Goal: Task Accomplishment & Management: Manage account settings

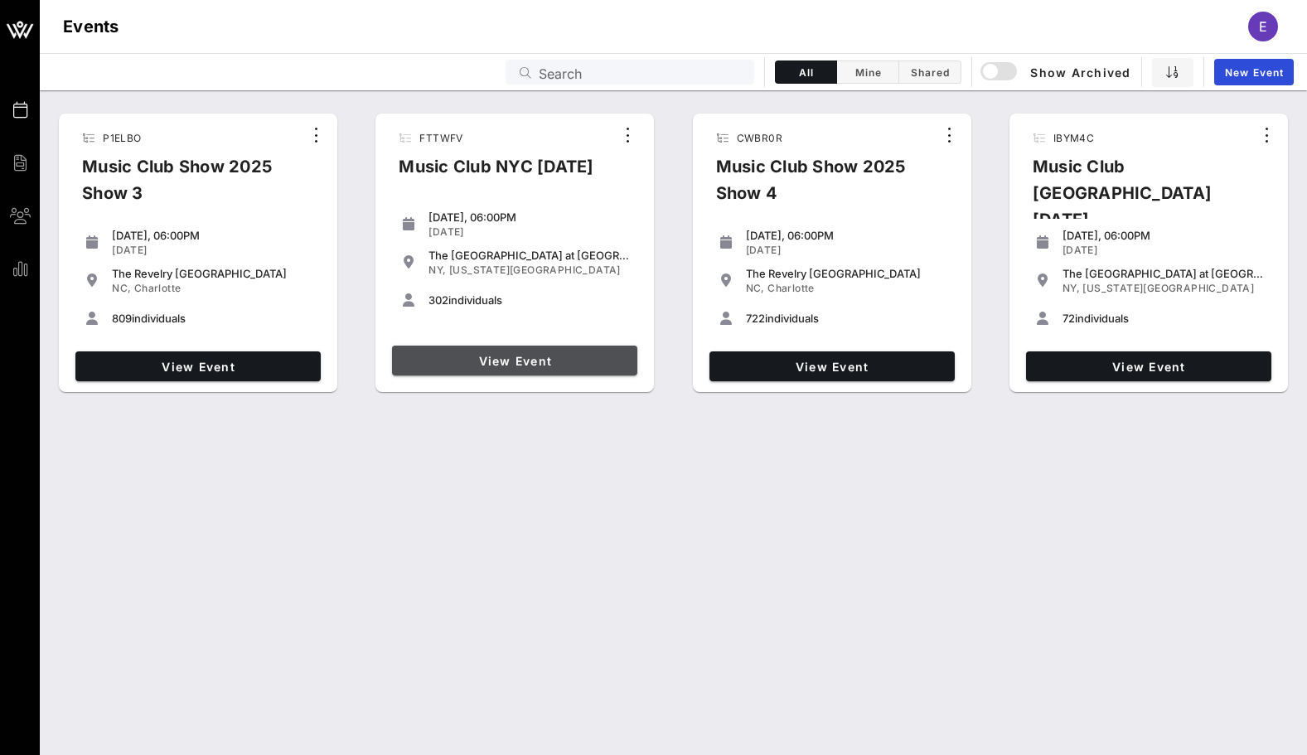
click at [553, 365] on span "View Event" at bounding box center [515, 361] width 232 height 14
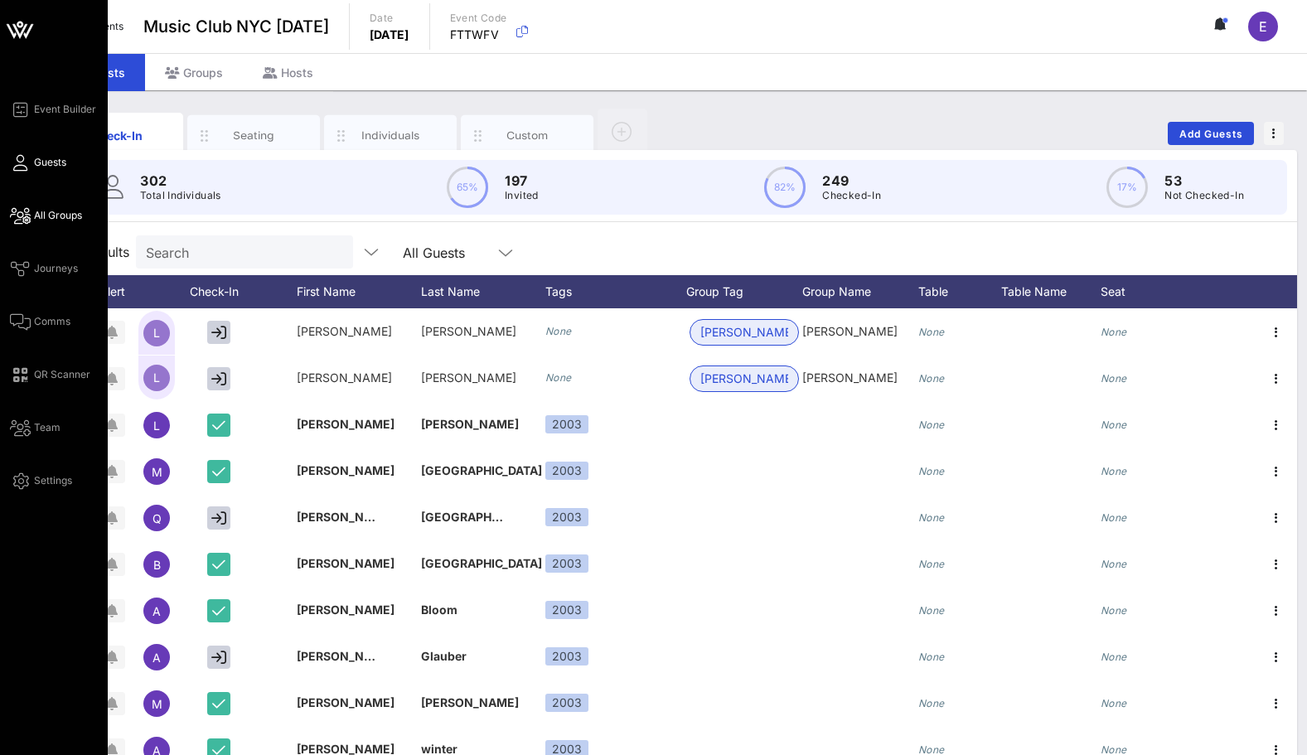
click at [32, 210] on link "All Groups" at bounding box center [46, 215] width 72 height 20
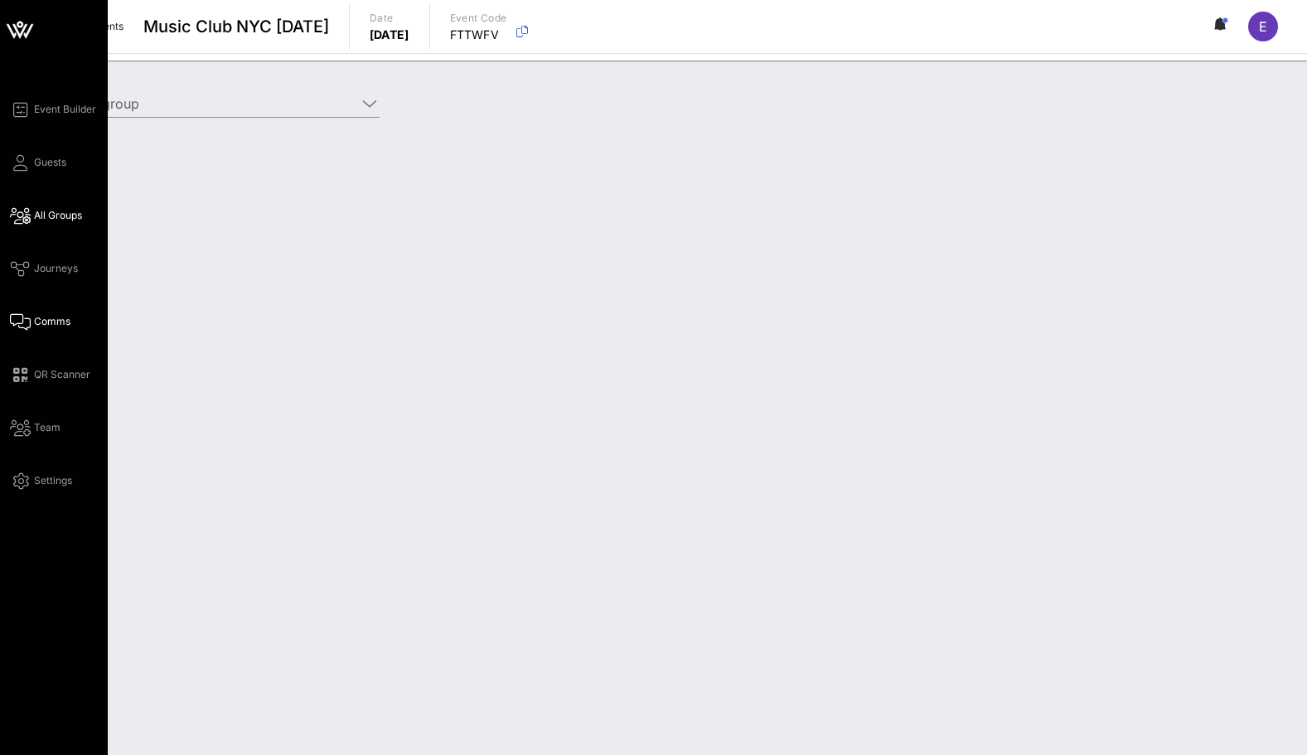
click at [41, 326] on span "Comms" at bounding box center [52, 321] width 36 height 15
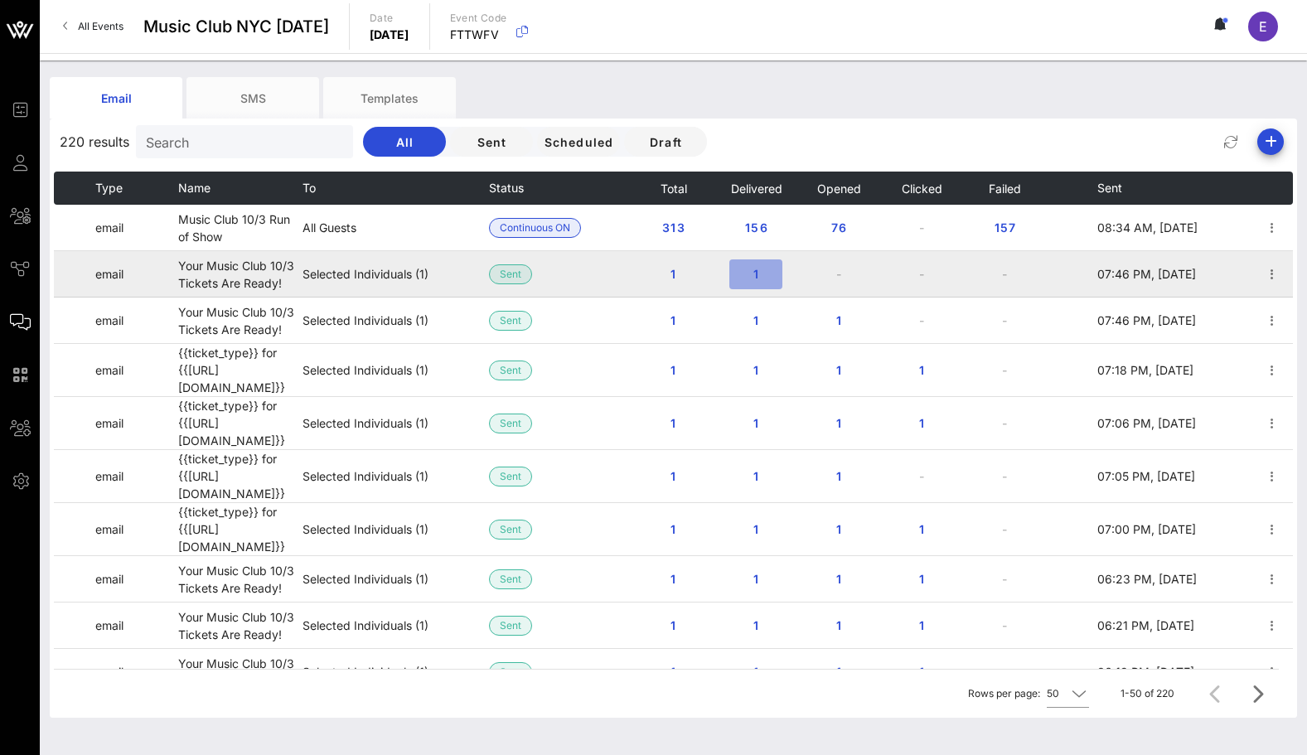
click at [758, 283] on button "1" at bounding box center [755, 274] width 53 height 30
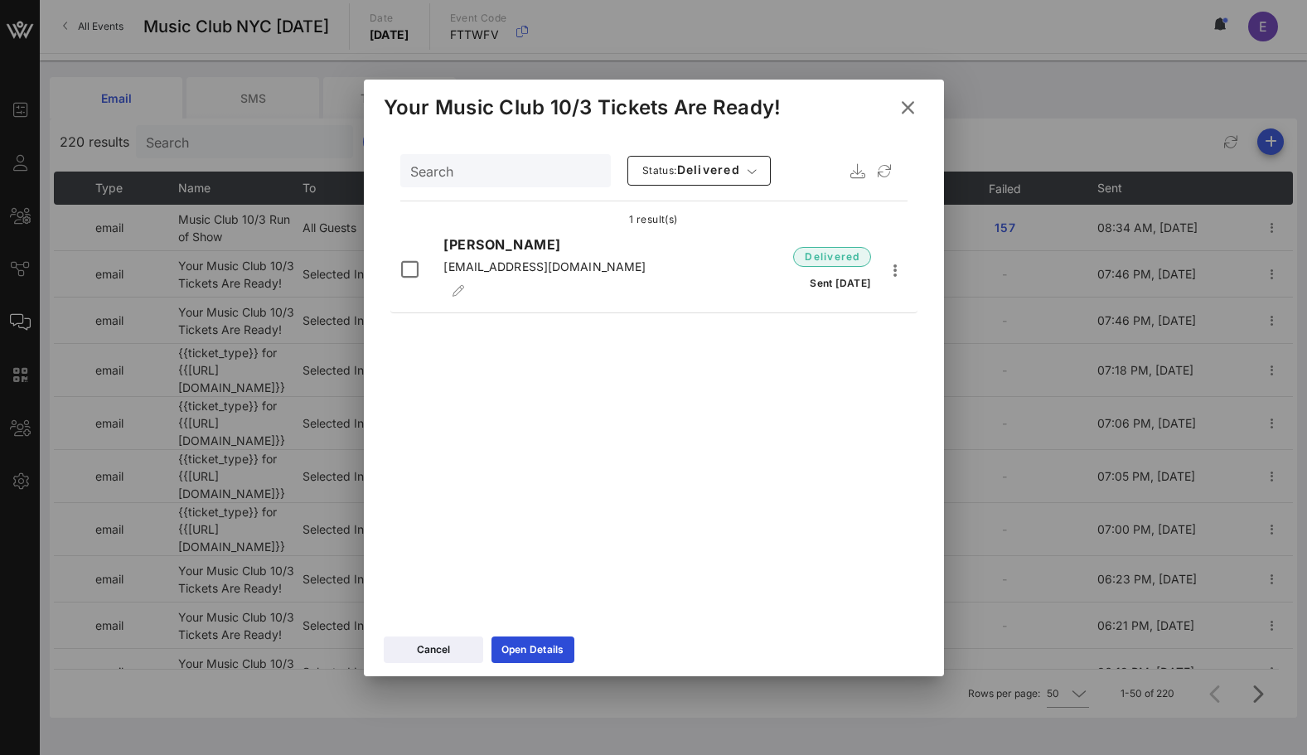
click at [911, 106] on icon at bounding box center [906, 108] width 29 height 30
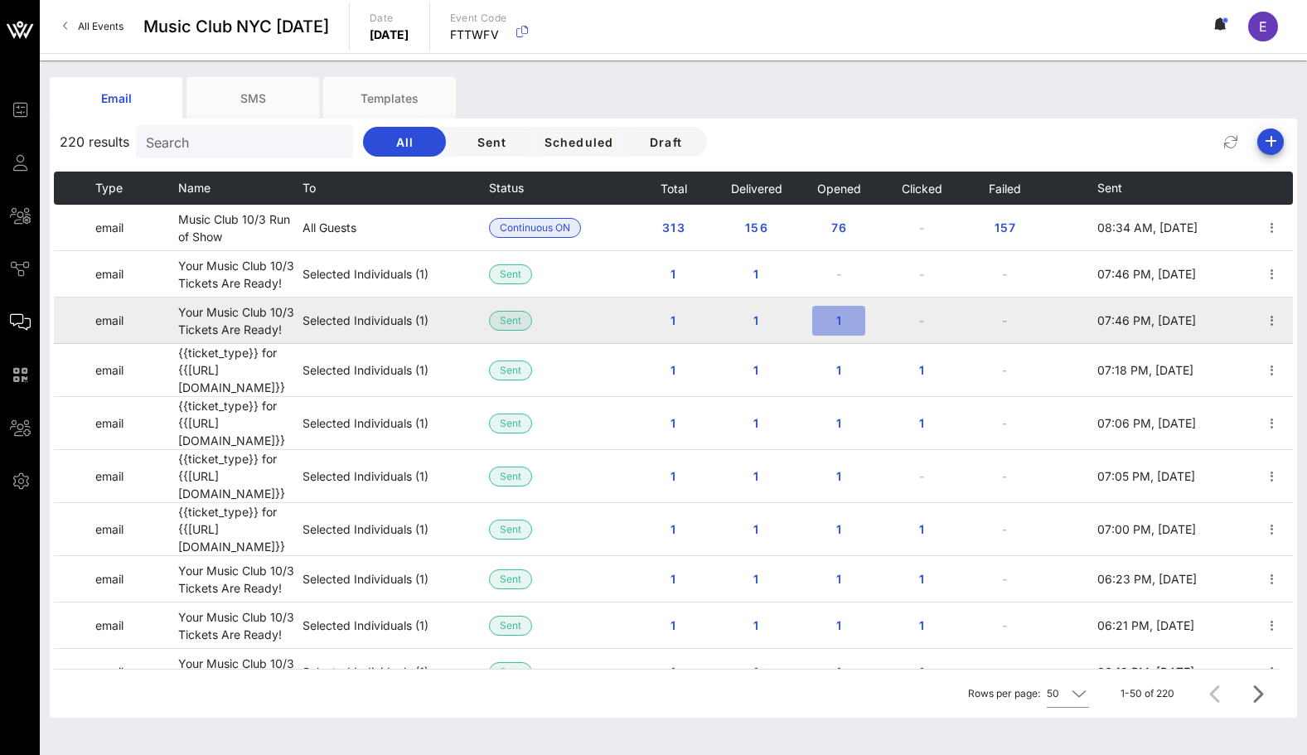
click at [839, 322] on span "1" at bounding box center [838, 320] width 27 height 14
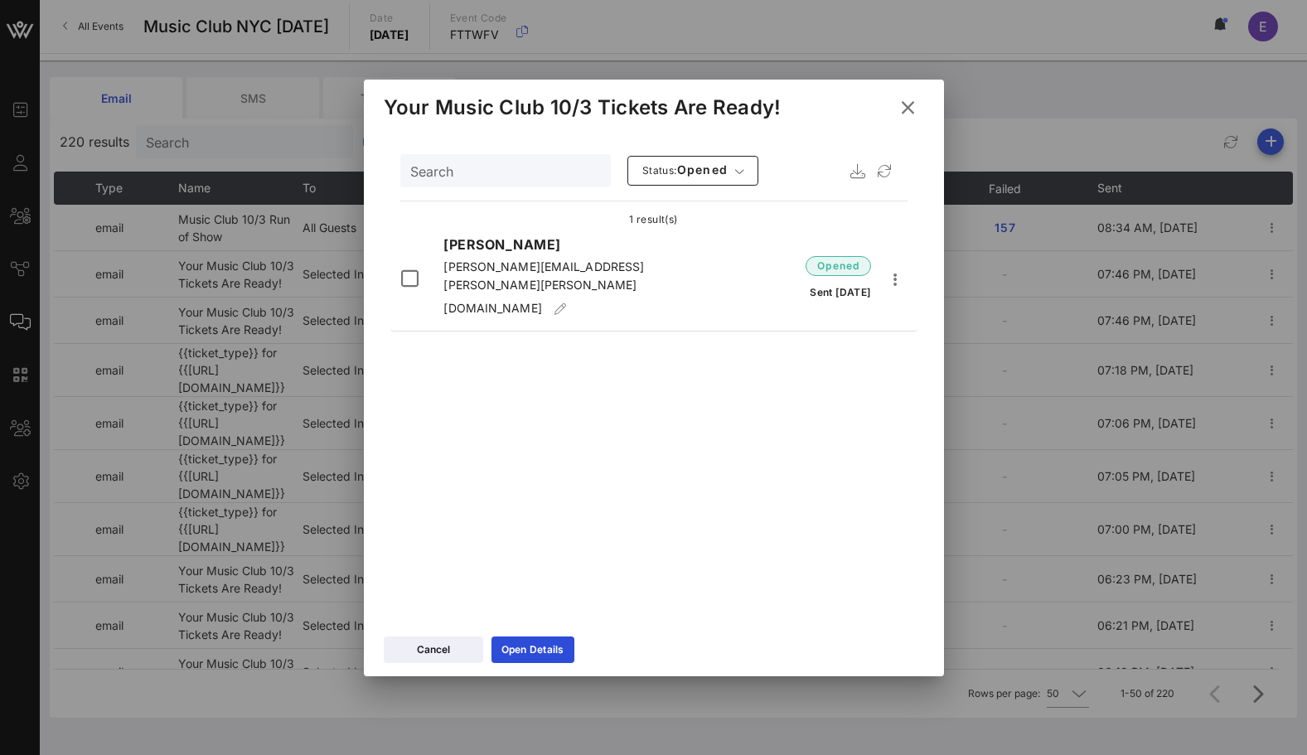
click at [908, 99] on icon at bounding box center [907, 107] width 26 height 27
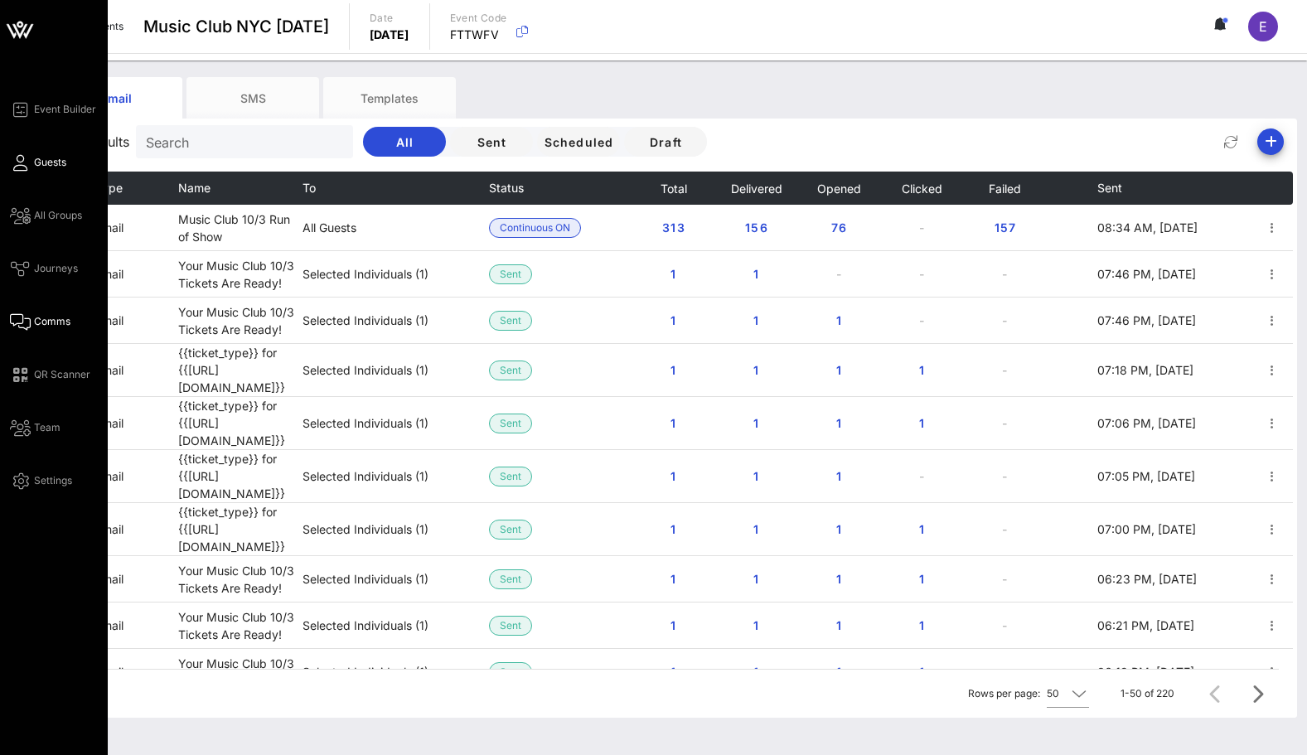
click at [33, 152] on link "Guests" at bounding box center [38, 162] width 56 height 20
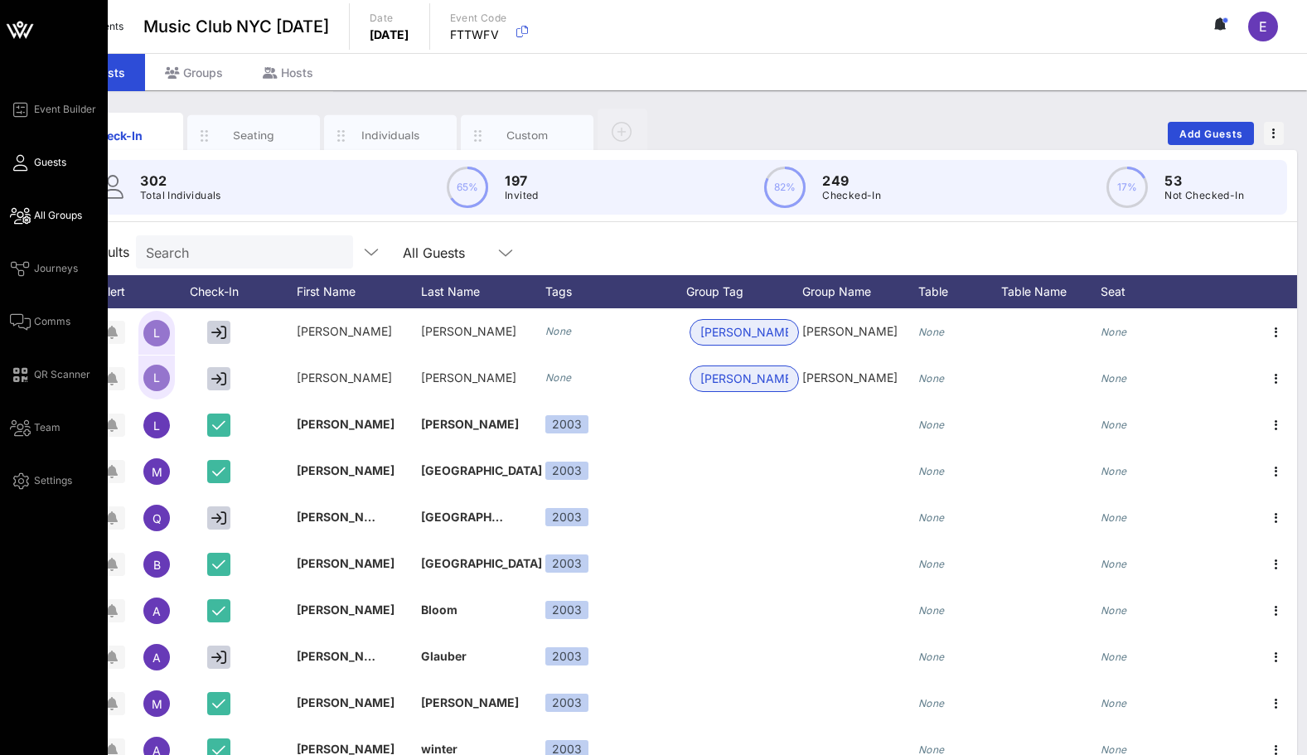
click at [24, 216] on icon at bounding box center [20, 216] width 21 height 2
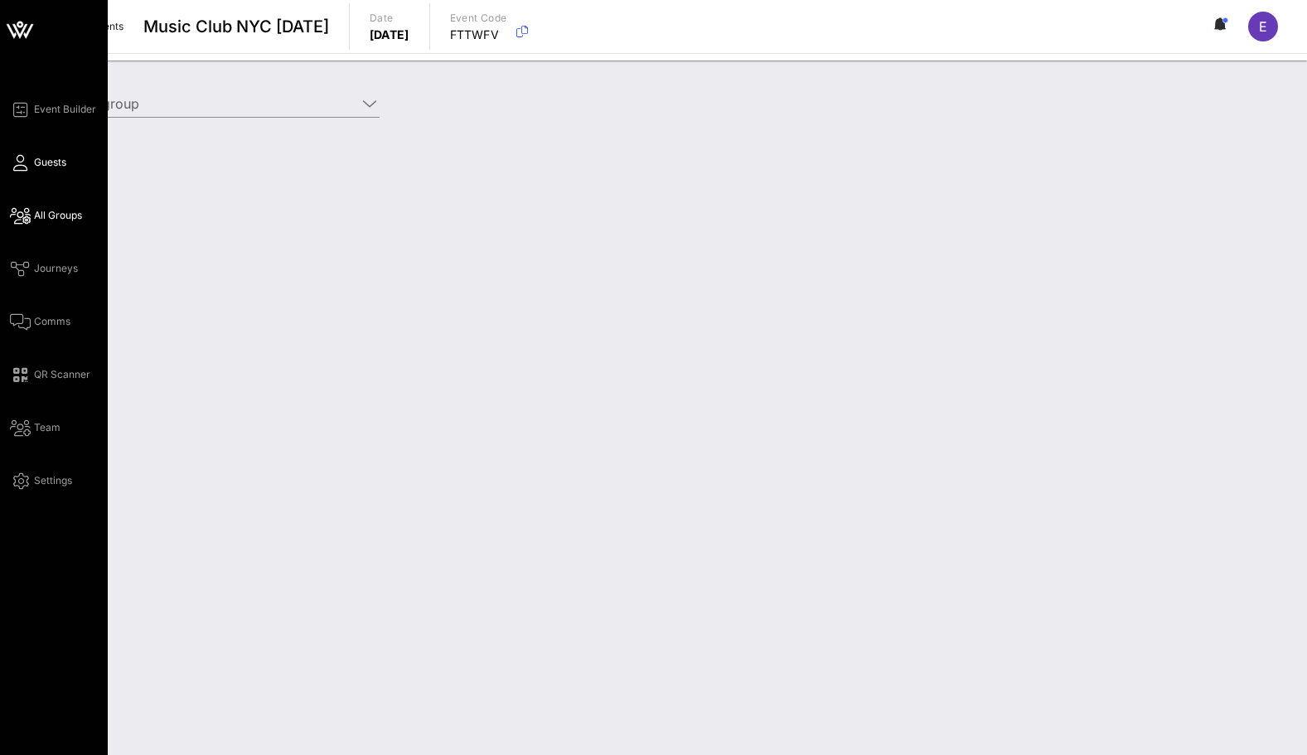
click at [37, 160] on span "Guests" at bounding box center [50, 162] width 32 height 15
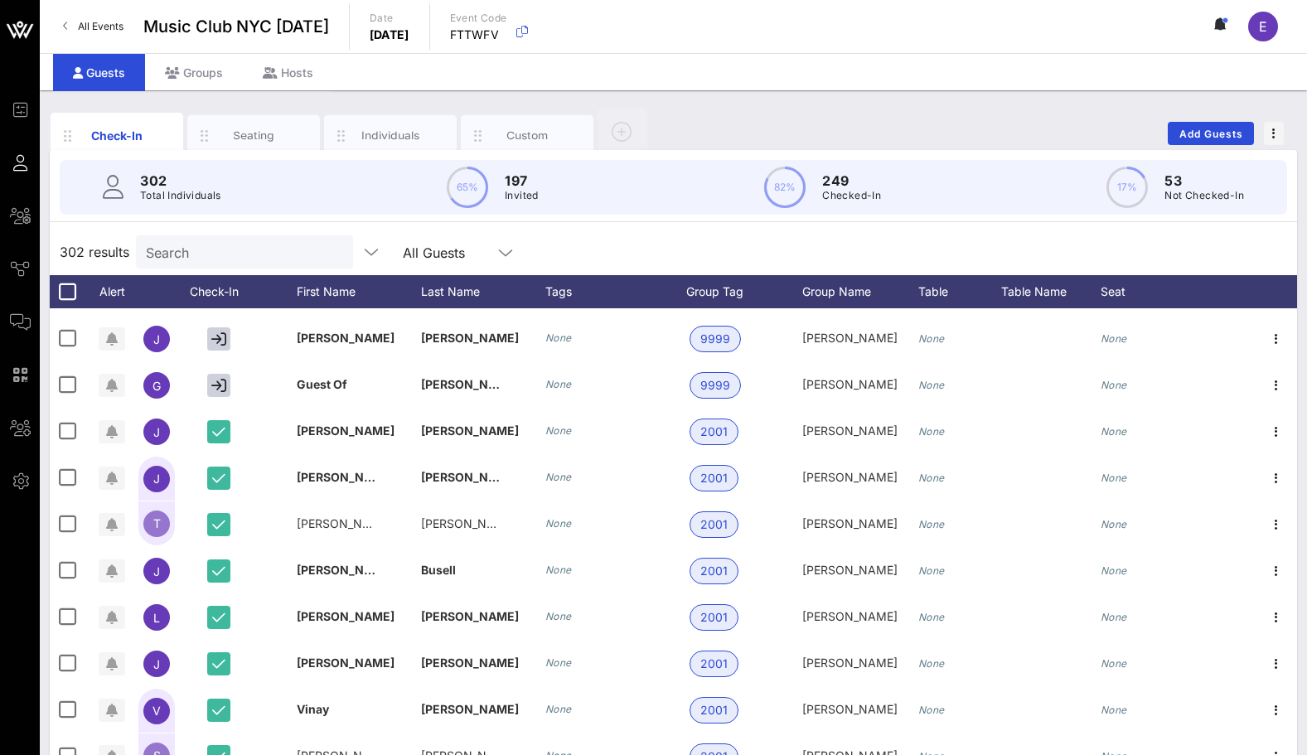
scroll to position [5290, 0]
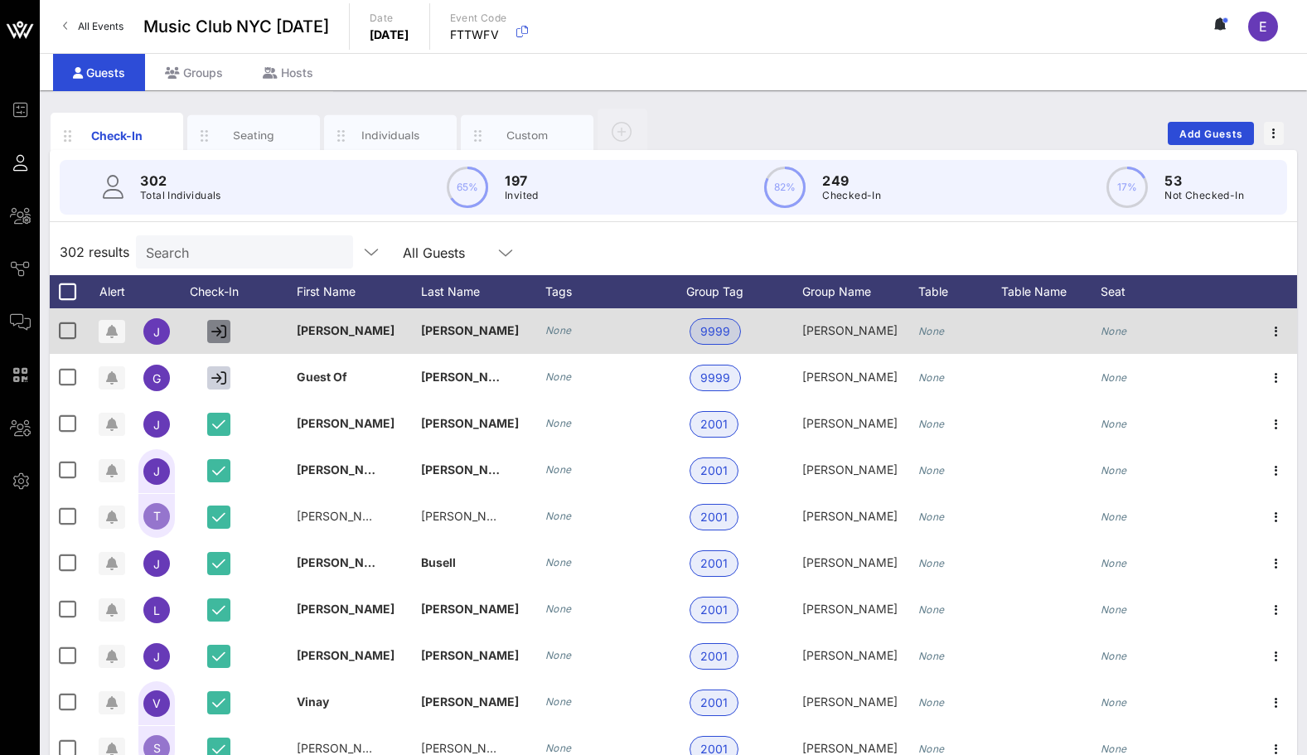
click at [221, 324] on icon "button" at bounding box center [218, 331] width 15 height 15
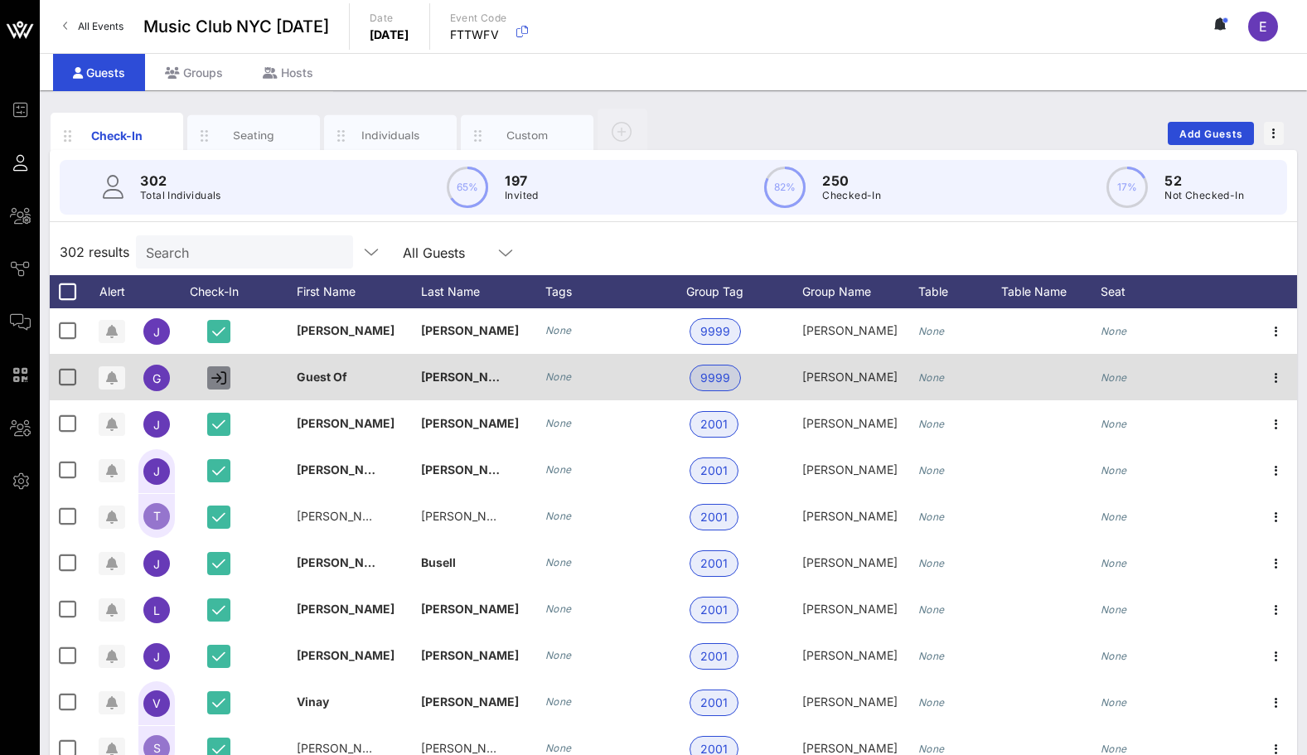
click at [219, 370] on icon "button" at bounding box center [218, 377] width 15 height 15
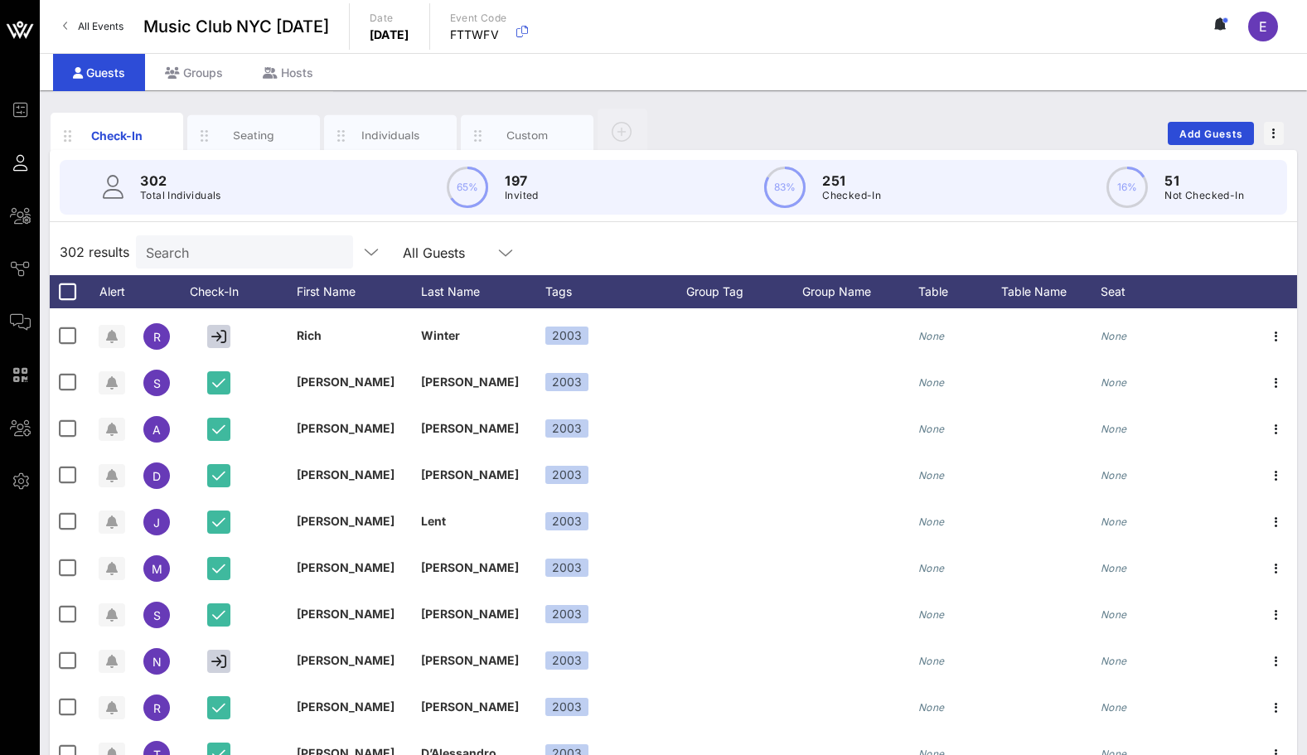
scroll to position [0, 0]
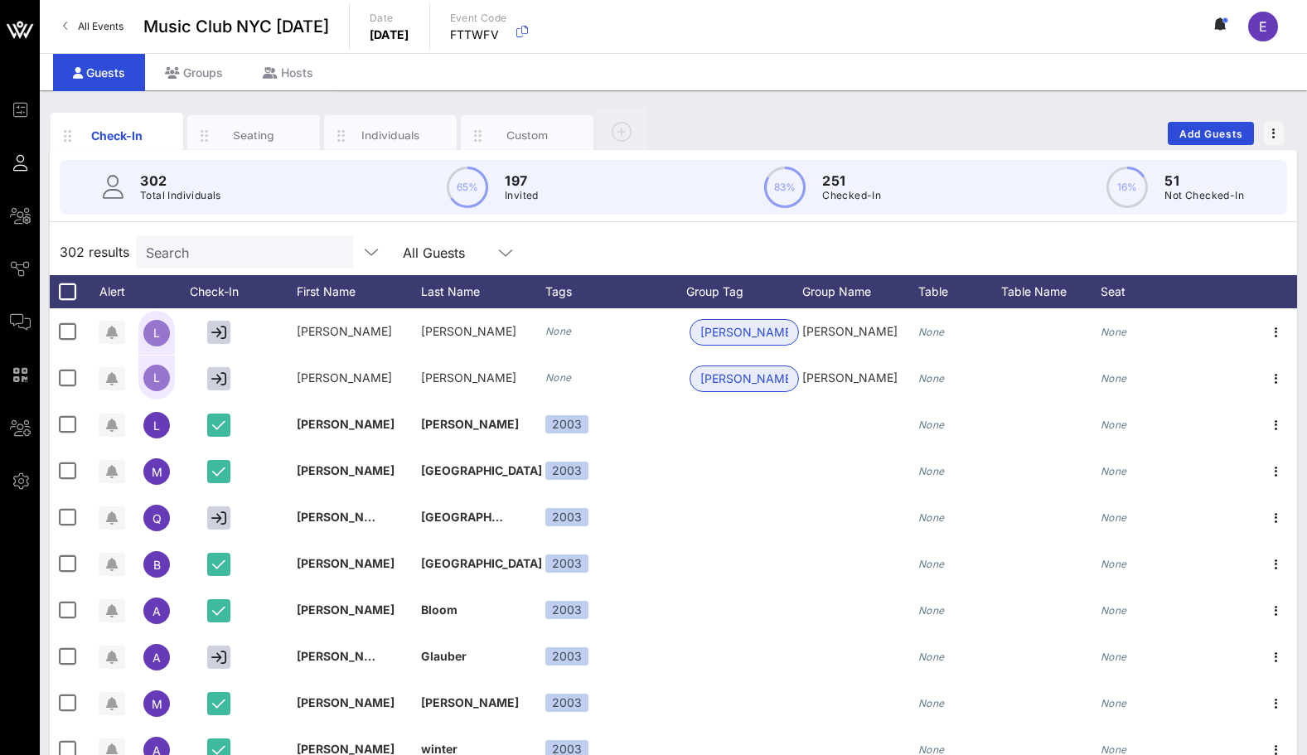
click at [189, 263] on div "Search" at bounding box center [243, 251] width 194 height 33
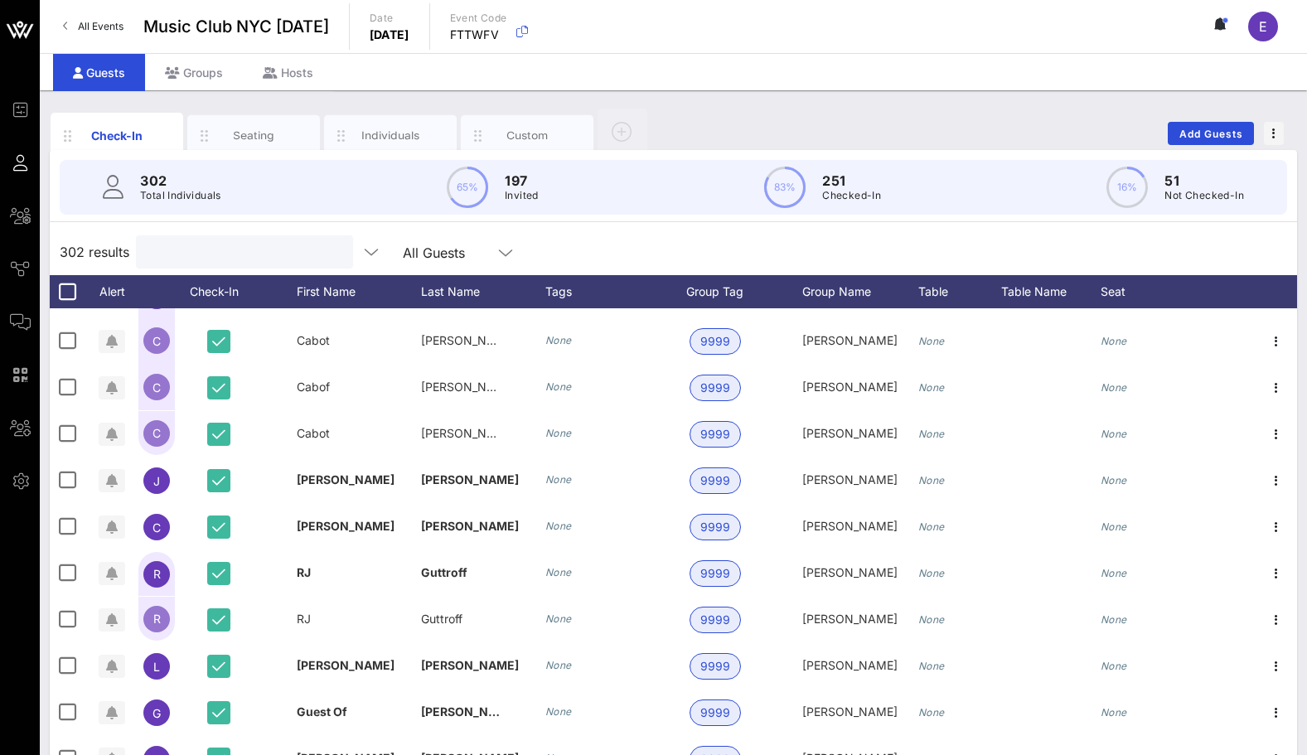
scroll to position [1954, 0]
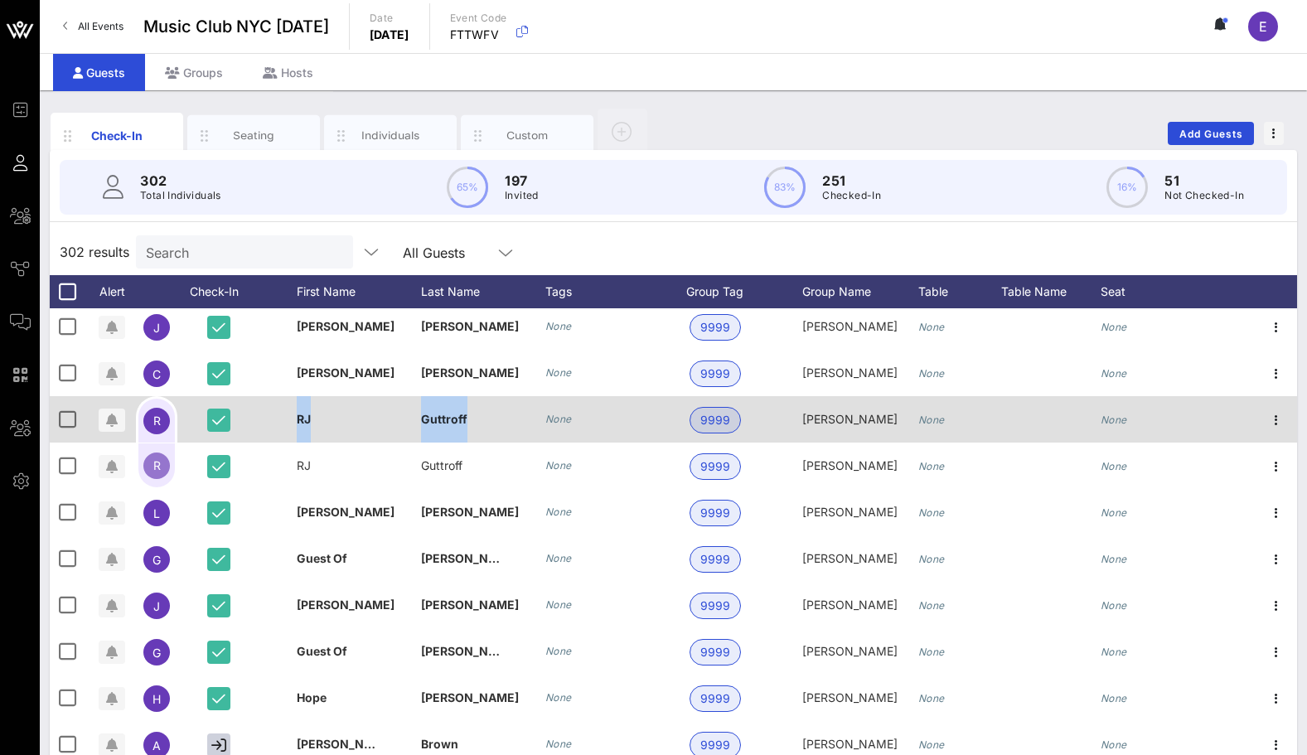
drag, startPoint x: 293, startPoint y: 418, endPoint x: 476, endPoint y: 432, distance: 182.8
click at [476, 432] on div "R [PERSON_NAME] None 9999 [PERSON_NAME] None None" at bounding box center [673, 419] width 1247 height 46
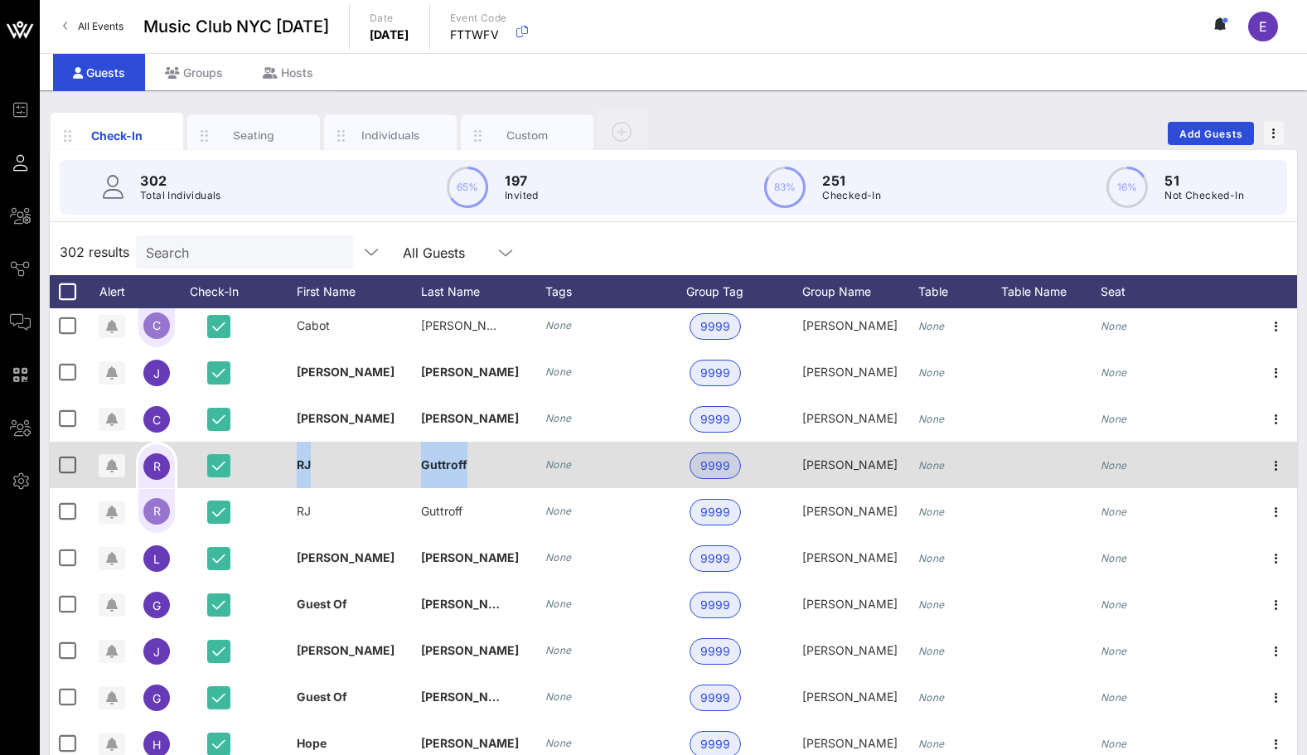
scroll to position [1895, 0]
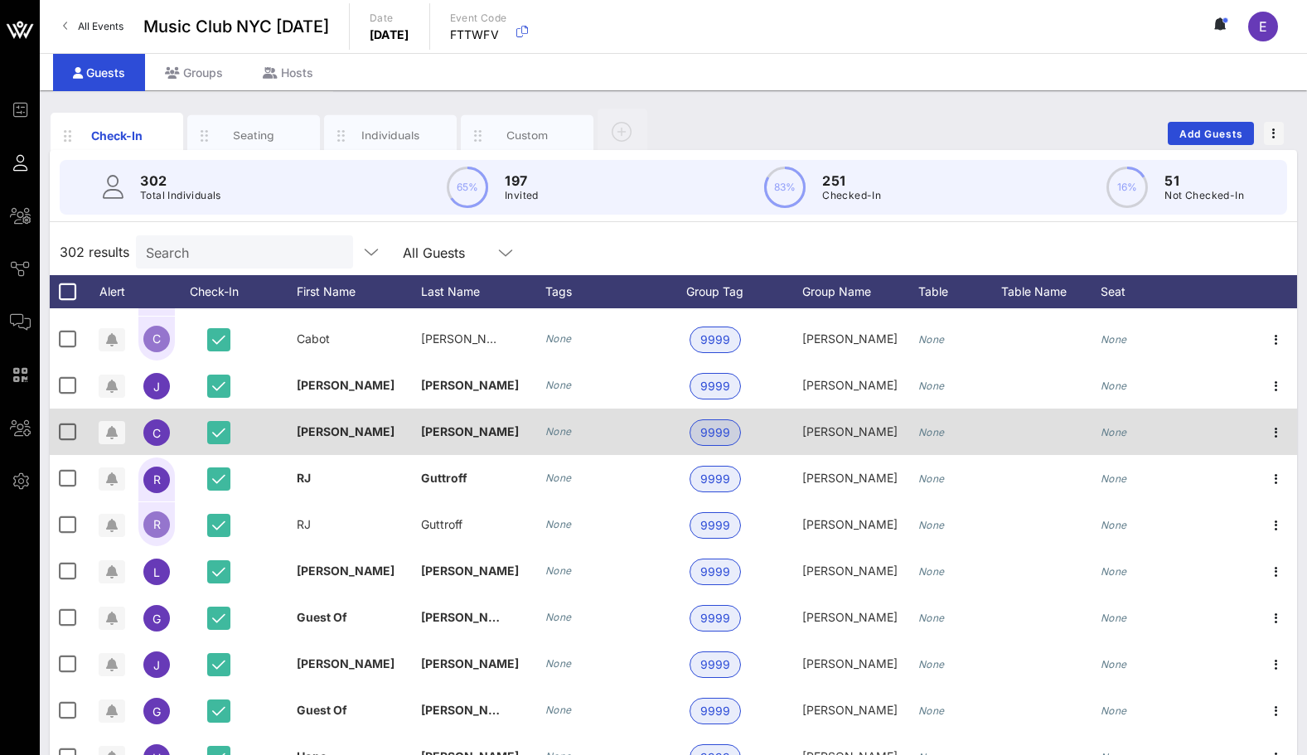
click at [451, 438] on div "[PERSON_NAME]" at bounding box center [483, 431] width 124 height 46
drag, startPoint x: 451, startPoint y: 430, endPoint x: 404, endPoint y: 428, distance: 47.3
click at [404, 428] on div "C [PERSON_NAME] None 9999 [PERSON_NAME] None None" at bounding box center [673, 431] width 1247 height 46
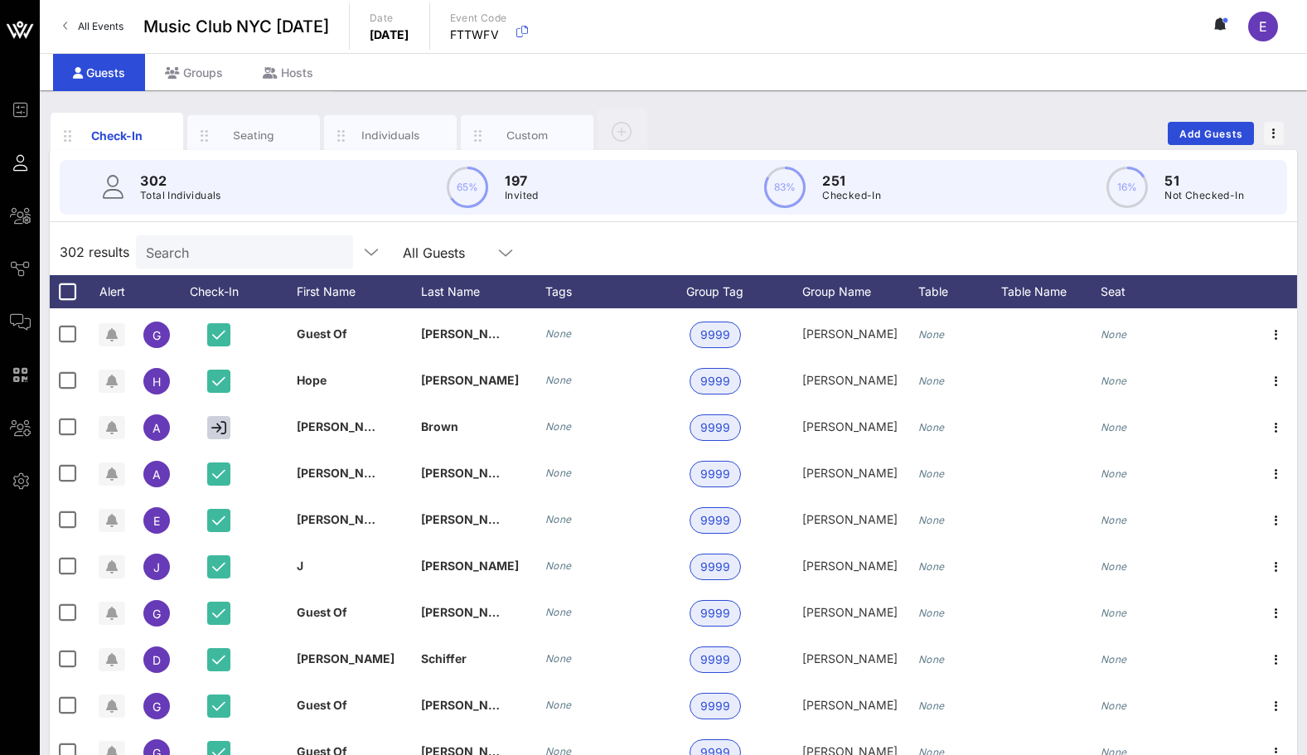
scroll to position [2276, 0]
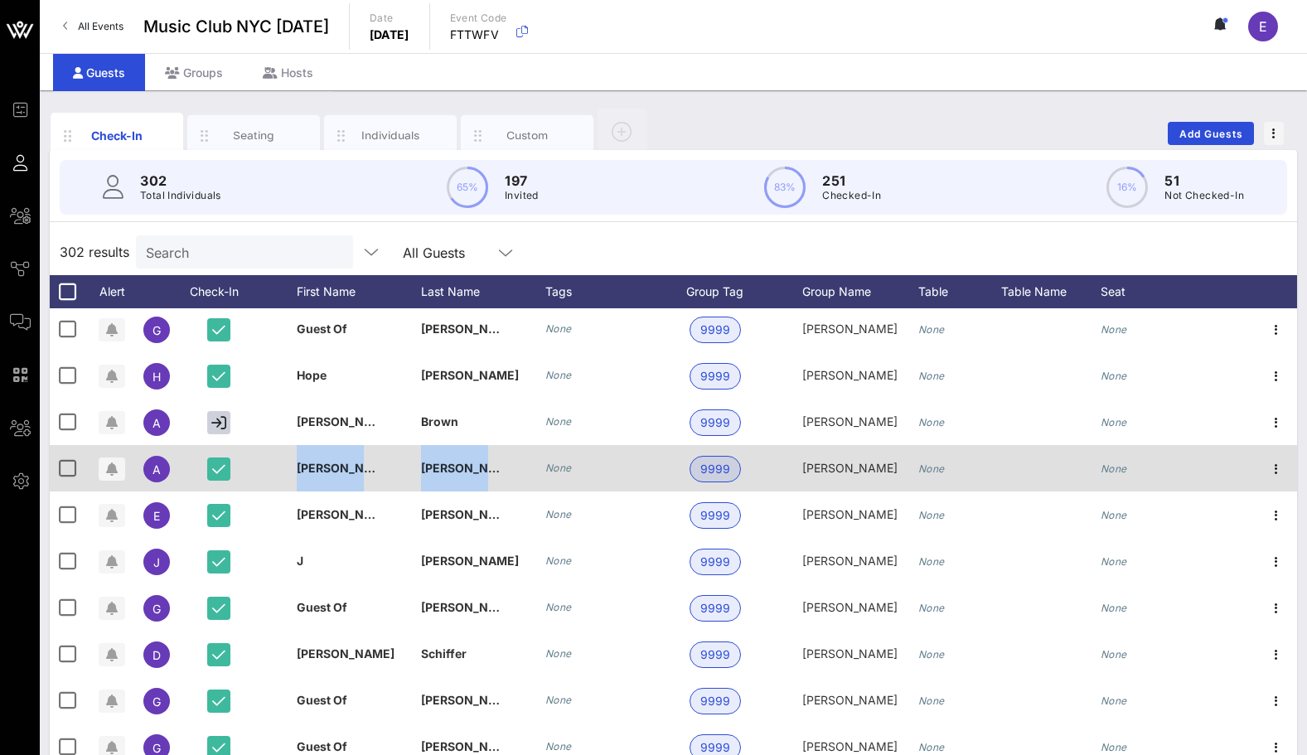
drag, startPoint x: 296, startPoint y: 469, endPoint x: 500, endPoint y: 480, distance: 204.9
click at [500, 480] on div "A [PERSON_NAME] None 9999 [PERSON_NAME] None None" at bounding box center [673, 468] width 1247 height 46
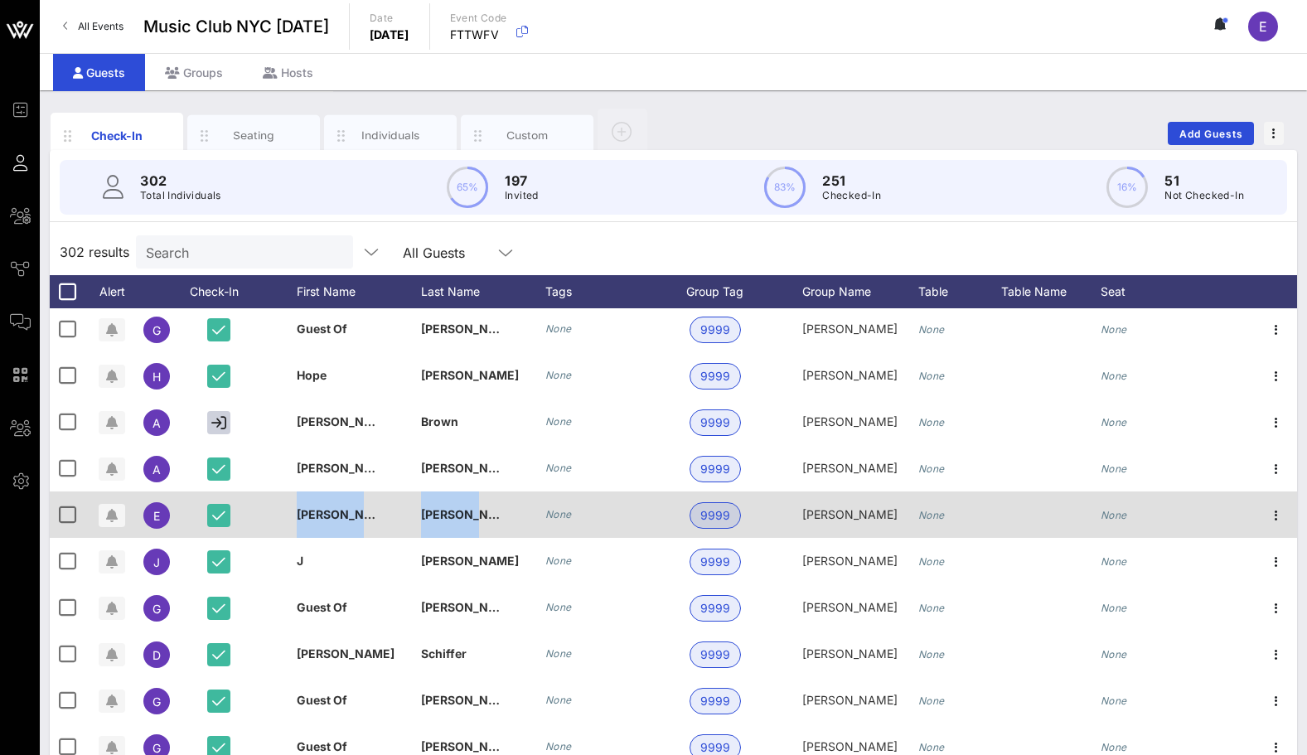
drag, startPoint x: 481, startPoint y: 514, endPoint x: 289, endPoint y: 513, distance: 191.4
click at [289, 513] on div "E [PERSON_NAME] None 9999 [PERSON_NAME] None None" at bounding box center [673, 514] width 1247 height 46
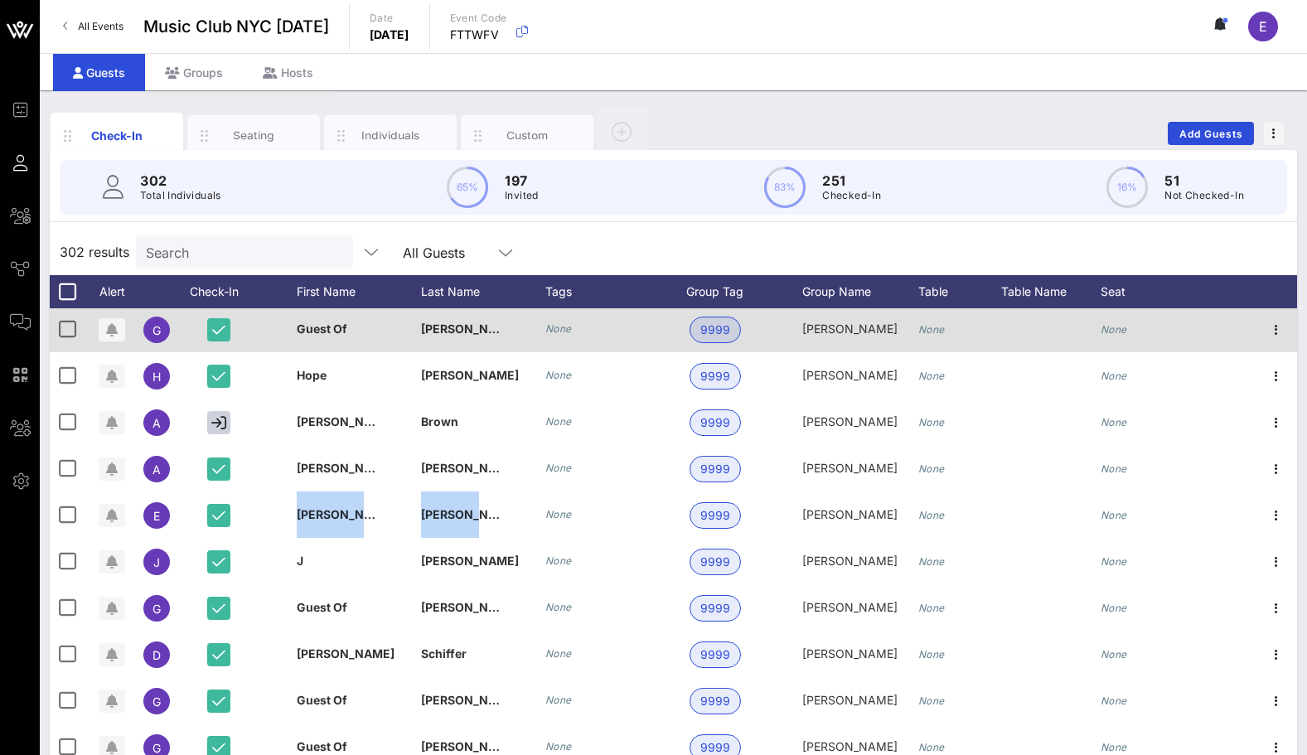
copy div "[PERSON_NAME]"
